Goal: Navigation & Orientation: Find specific page/section

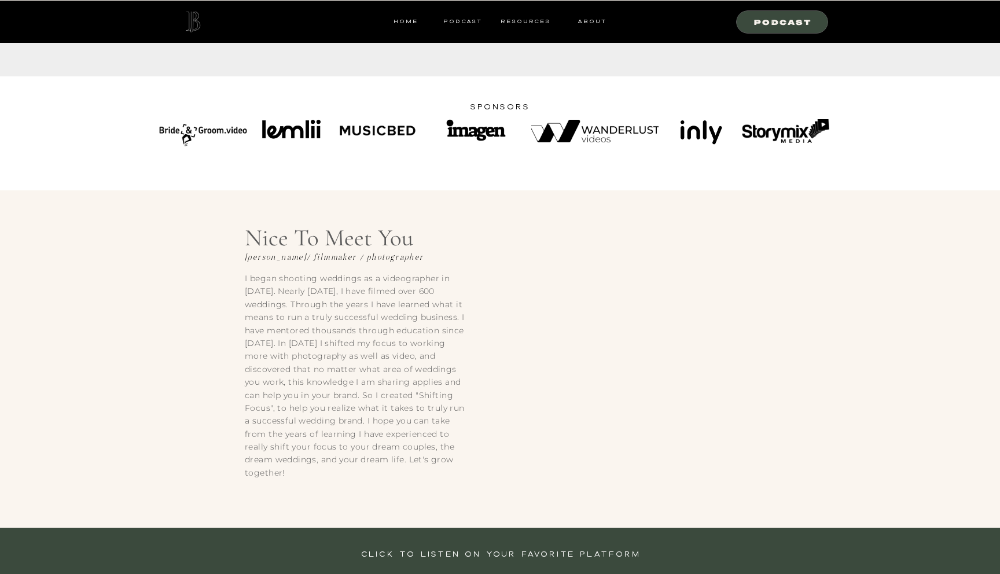
scroll to position [2199, 0]
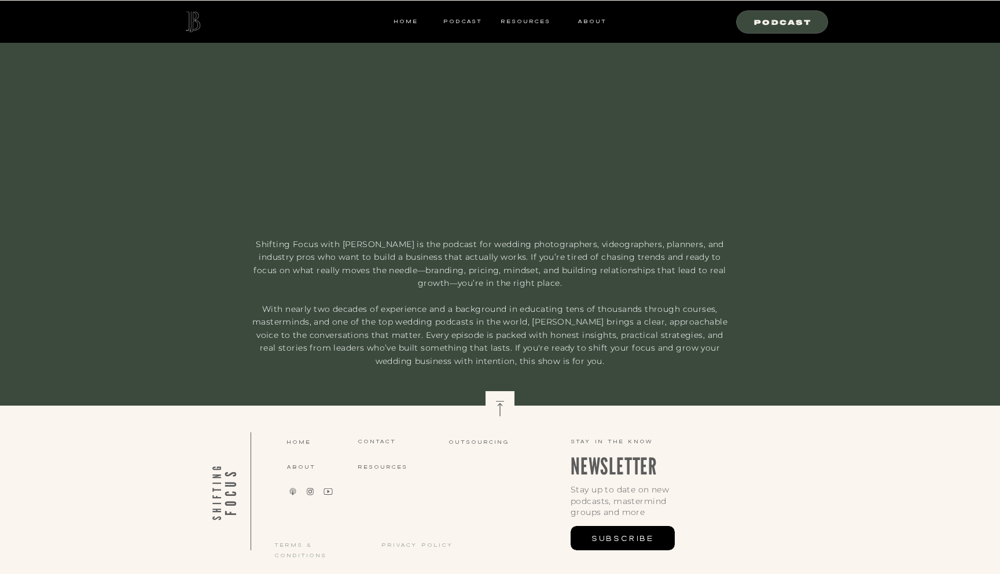
drag, startPoint x: 257, startPoint y: 248, endPoint x: 581, endPoint y: 363, distance: 343.7
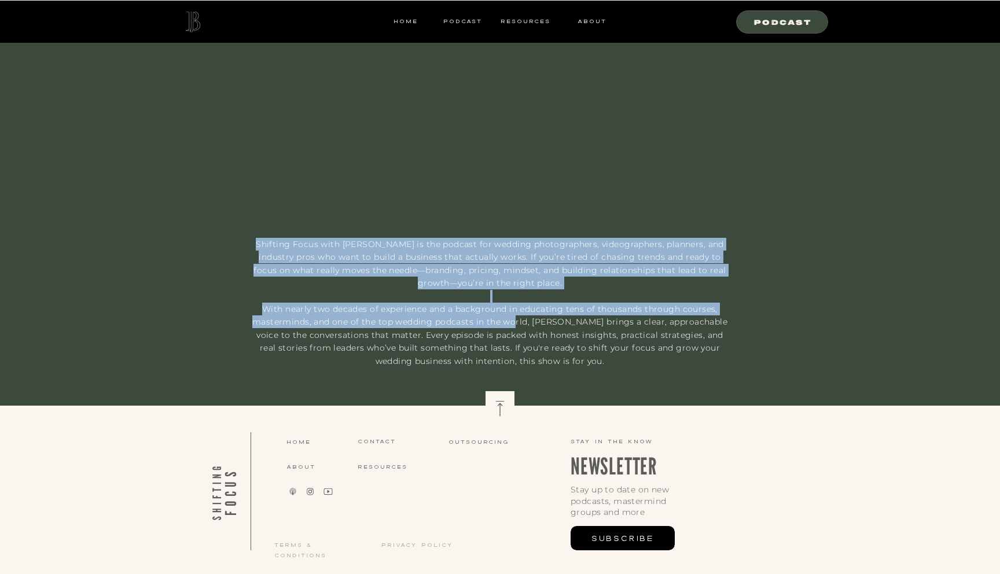
drag, startPoint x: 584, startPoint y: 364, endPoint x: 514, endPoint y: 319, distance: 82.5
click at [514, 319] on p "Shifting Focus with [PERSON_NAME] is the podcast for wedding photographers, vid…" at bounding box center [490, 292] width 484 height 109
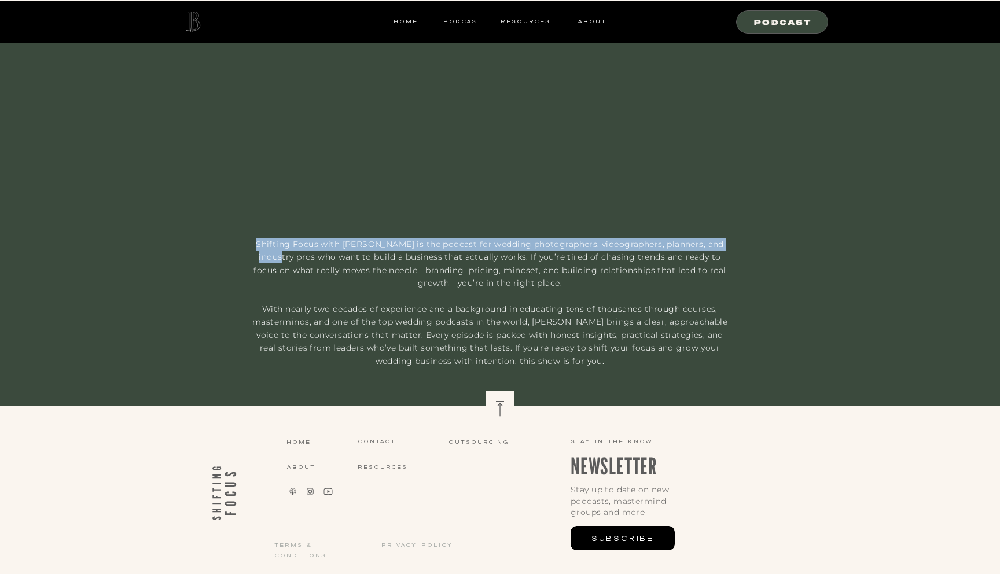
drag, startPoint x: 566, startPoint y: 361, endPoint x: 244, endPoint y: 251, distance: 340.5
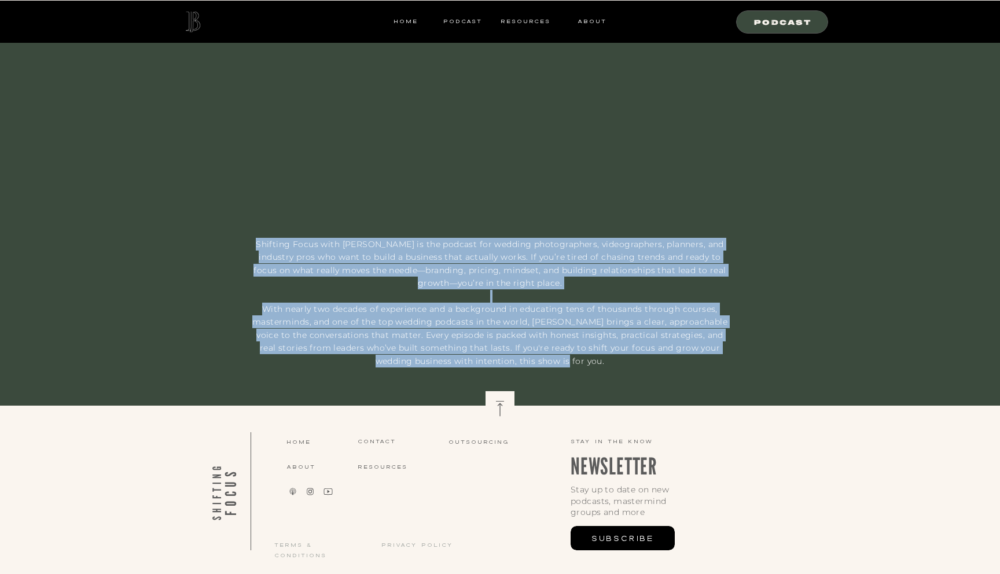
drag, startPoint x: 252, startPoint y: 244, endPoint x: 551, endPoint y: 365, distance: 322.5
click at [551, 347] on p "Shifting Focus with [PERSON_NAME] is the podcast for wedding photographers, vid…" at bounding box center [490, 292] width 484 height 109
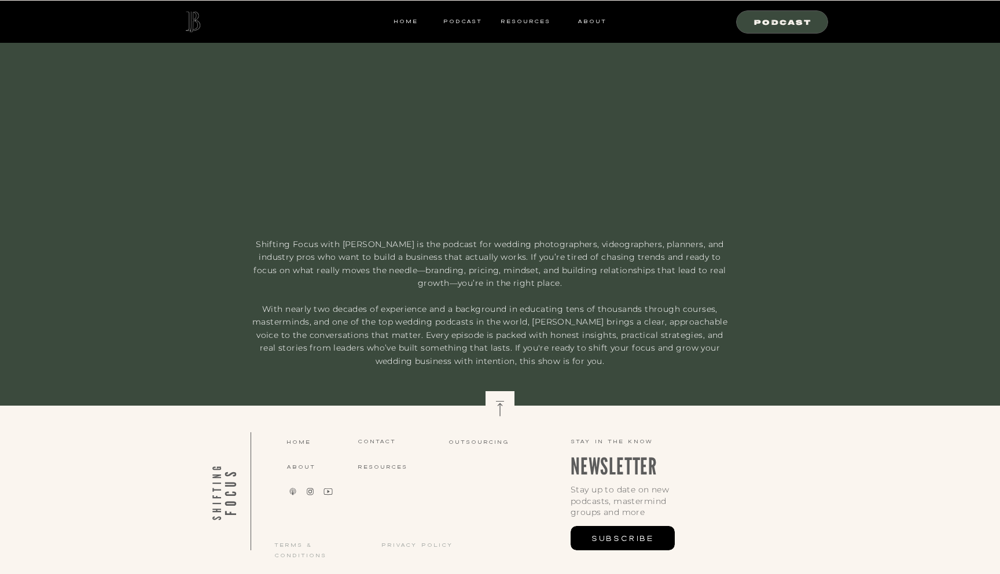
drag, startPoint x: 247, startPoint y: 247, endPoint x: 546, endPoint y: 374, distance: 325.4
drag, startPoint x: 253, startPoint y: 243, endPoint x: 579, endPoint y: 358, distance: 345.0
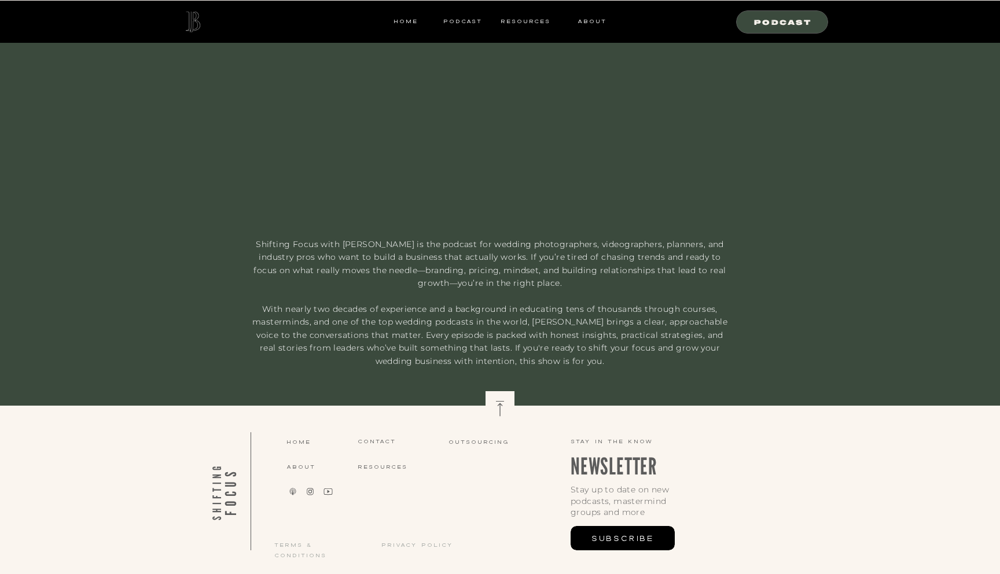
drag, startPoint x: 252, startPoint y: 239, endPoint x: 605, endPoint y: 370, distance: 376.6
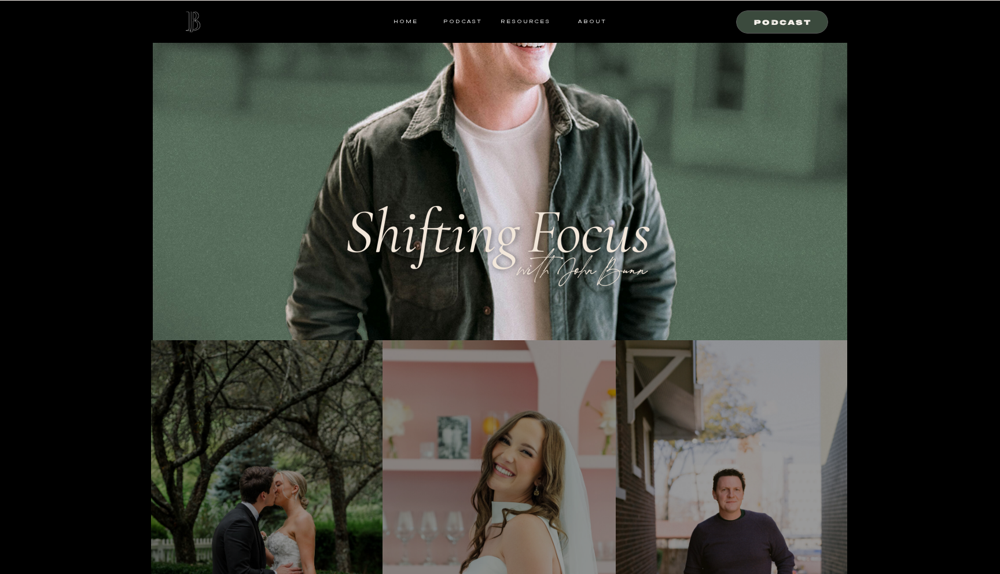
scroll to position [0, 0]
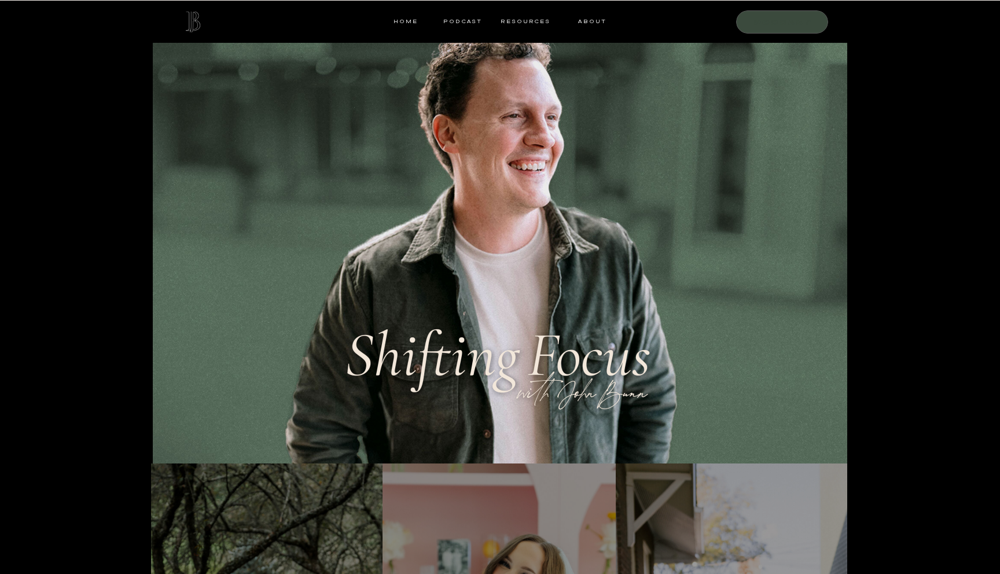
click at [771, 21] on nav "Podcast" at bounding box center [783, 21] width 79 height 10
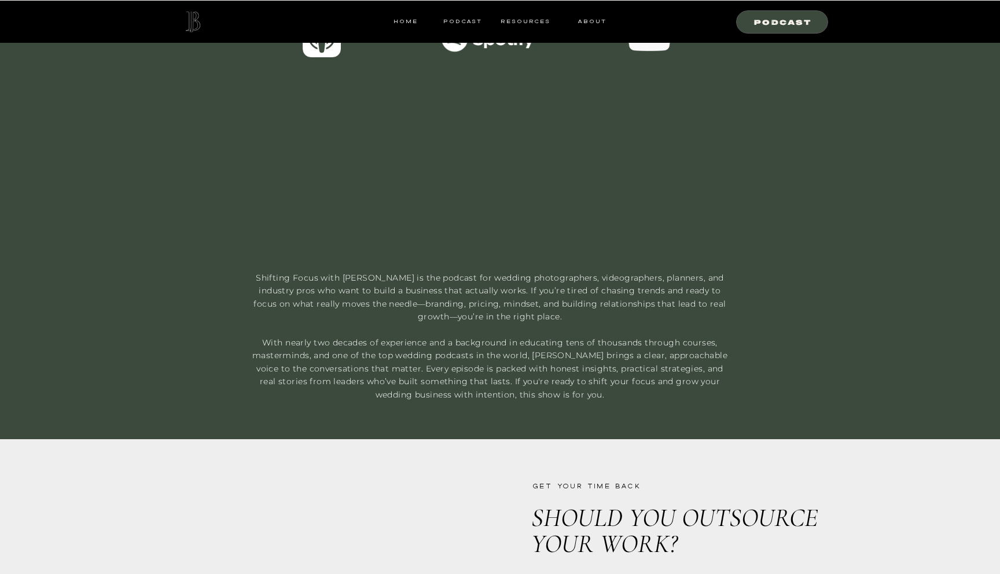
scroll to position [565, 0]
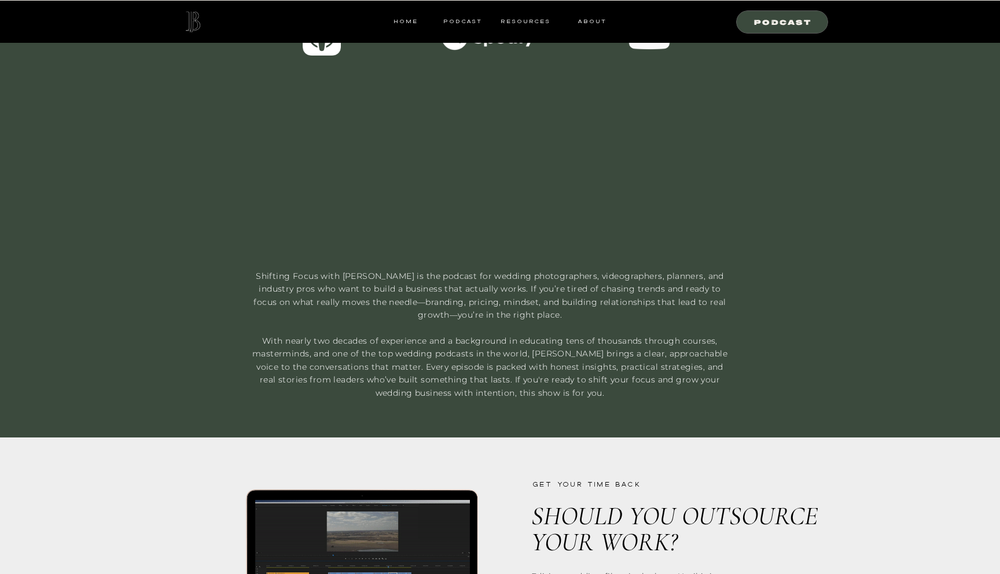
drag, startPoint x: 249, startPoint y: 264, endPoint x: 601, endPoint y: 394, distance: 375.1
click at [601, 394] on div "Podcast resources ABOUT Podcast HOME Shifting Focus with [PERSON_NAME] is the p…" at bounding box center [500, 217] width 1000 height 1565
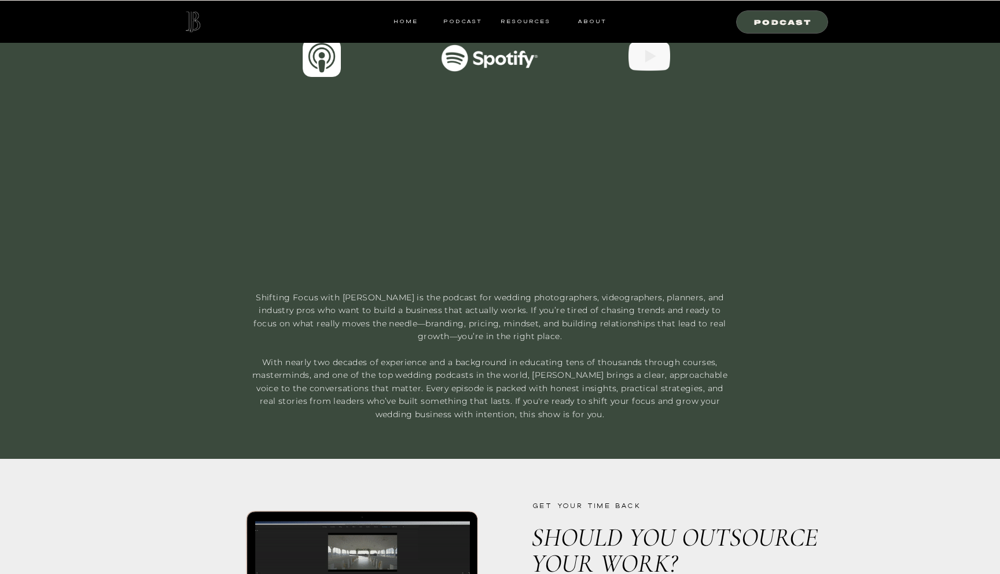
scroll to position [0, 0]
